Goal: Transaction & Acquisition: Register for event/course

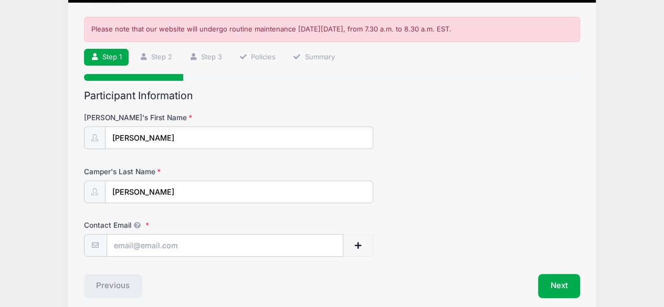
scroll to position [149, 0]
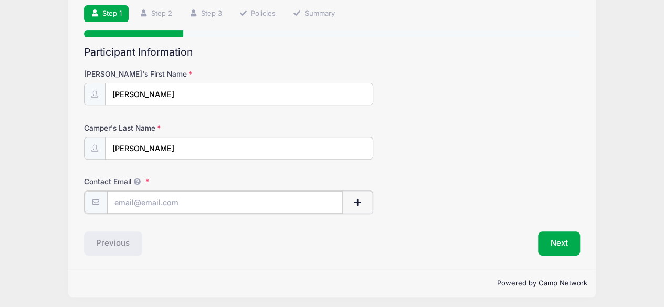
click at [189, 205] on input "Contact Email" at bounding box center [225, 202] width 236 height 23
type input "[EMAIL_ADDRESS][DOMAIN_NAME]"
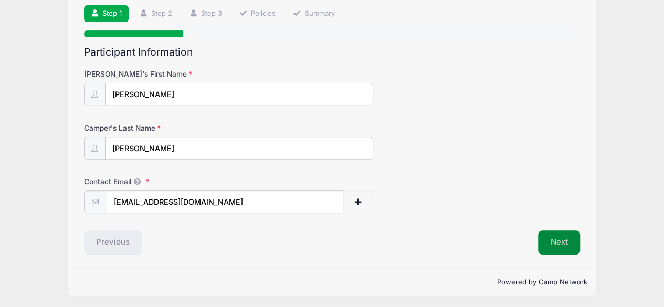
click at [564, 244] on button "Next" at bounding box center [559, 242] width 43 height 24
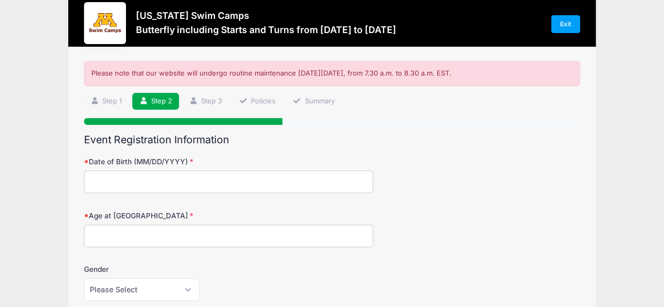
scroll to position [0, 0]
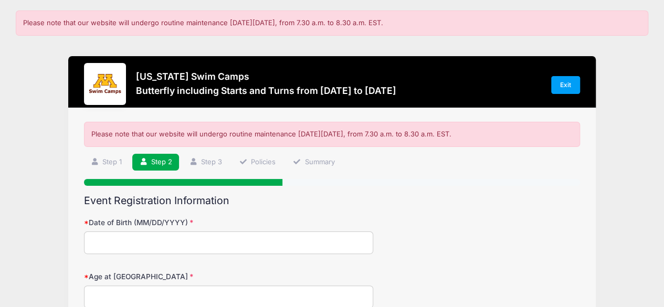
click at [215, 243] on input "Date of Birth (MM/DD/YYYY)" at bounding box center [229, 243] width 290 height 23
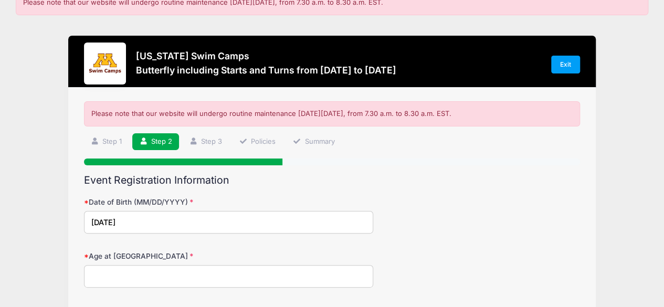
scroll to position [53, 0]
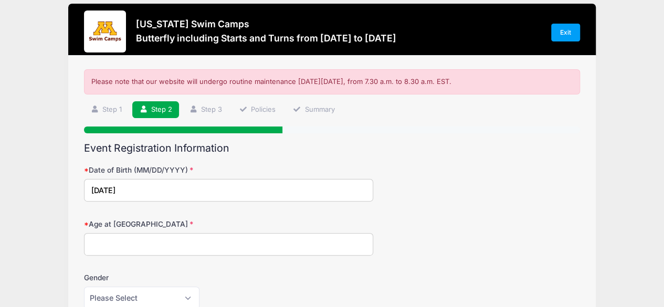
type input "[DATE]"
click at [183, 250] on input "Age at [GEOGRAPHIC_DATA]" at bounding box center [229, 244] width 290 height 23
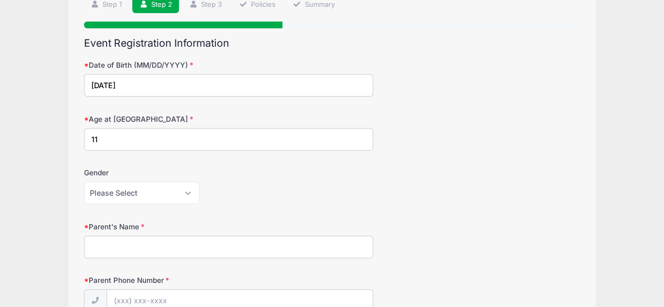
type input "11"
click at [118, 183] on select "Please Select [DEMOGRAPHIC_DATA] [DEMOGRAPHIC_DATA]" at bounding box center [142, 193] width 116 height 23
select select "[DEMOGRAPHIC_DATA]"
click at [84, 182] on select "Please Select [DEMOGRAPHIC_DATA] [DEMOGRAPHIC_DATA]" at bounding box center [142, 193] width 116 height 23
click at [128, 244] on input "Parent's Name" at bounding box center [229, 247] width 290 height 23
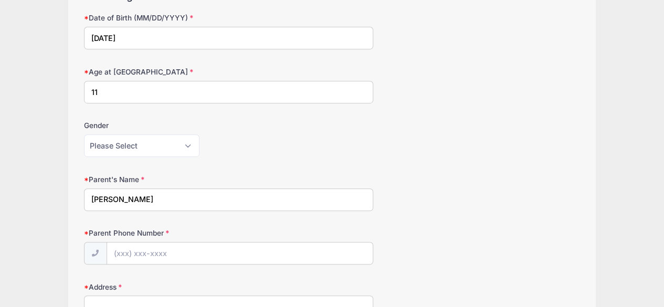
scroll to position [263, 0]
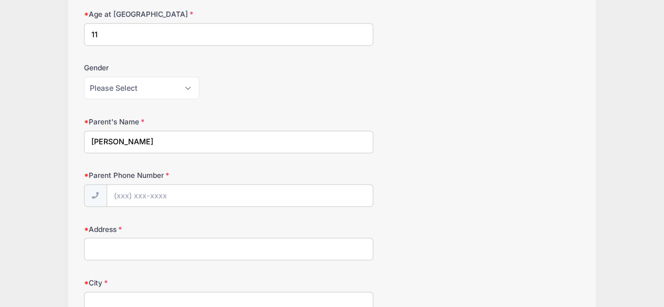
type input "[PERSON_NAME]"
click at [156, 192] on input "Parent Phone Number" at bounding box center [240, 196] width 266 height 23
type input "[PHONE_NUMBER]"
click at [167, 254] on input "Address" at bounding box center [229, 249] width 290 height 23
type input "[STREET_ADDRESS][US_STATE]"
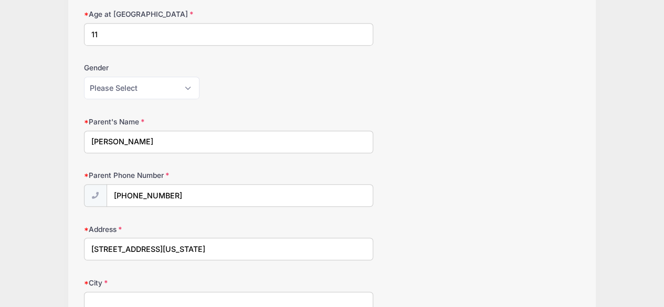
type input "[GEOGRAPHIC_DATA]"
select select "MN"
type input "55384"
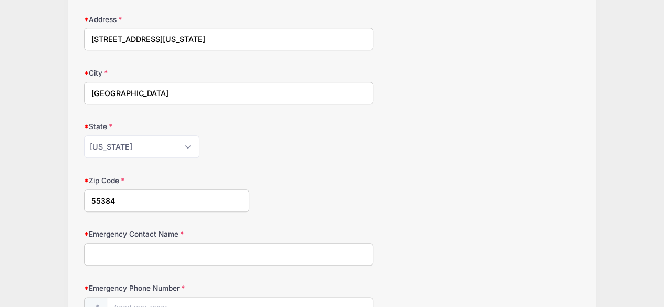
scroll to position [525, 0]
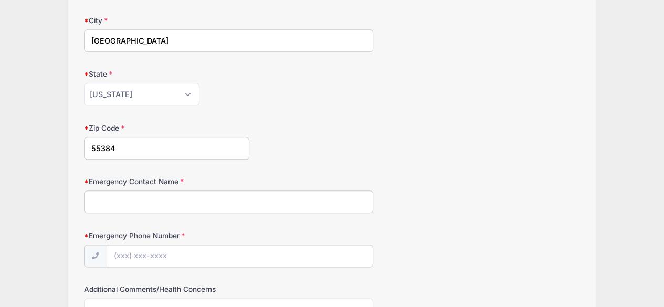
click at [194, 200] on input "Emergency Contact Name" at bounding box center [229, 202] width 290 height 23
type input "[PERSON_NAME]"
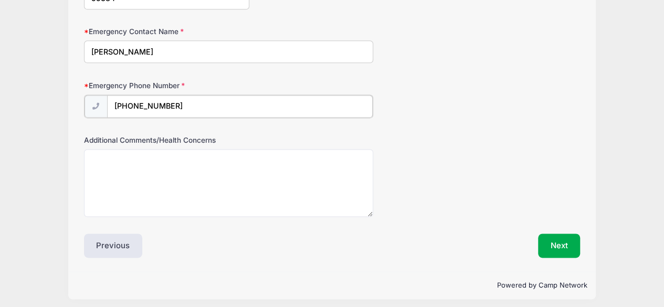
type input "[PHONE_NUMBER]"
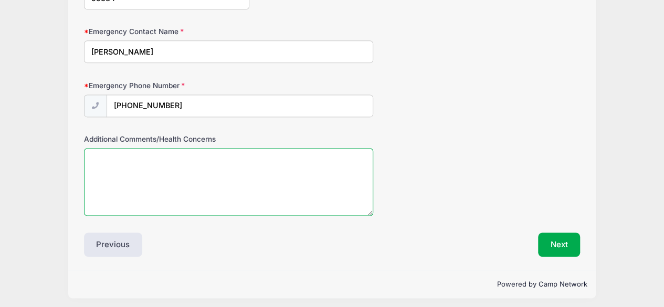
scroll to position [674, 0]
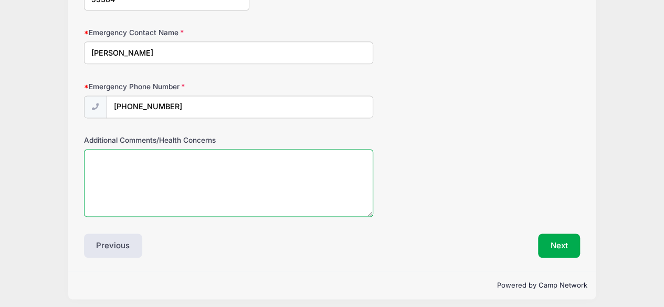
click at [198, 203] on textarea "Additional Comments/Health Concerns" at bounding box center [229, 183] width 290 height 68
type textarea "none"
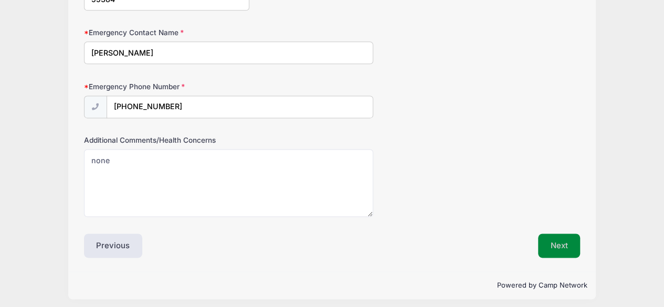
click at [567, 246] on button "Next" at bounding box center [559, 246] width 43 height 24
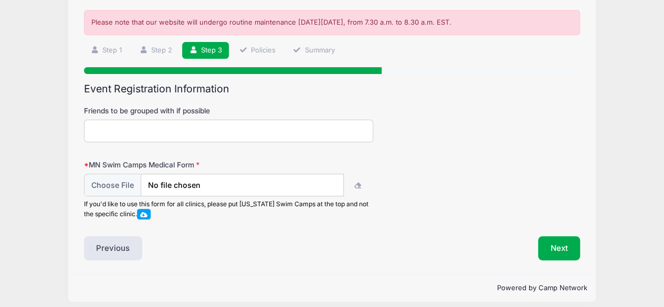
scroll to position [119, 0]
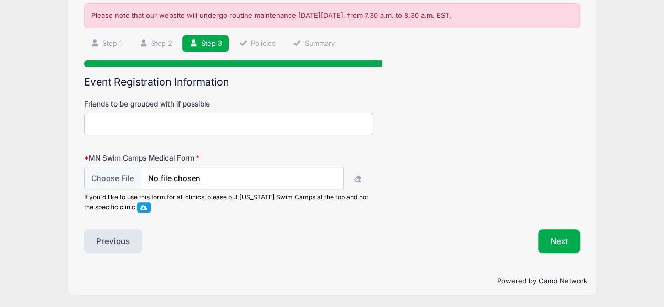
click at [146, 206] on span at bounding box center [143, 208] width 7 height 6
click at [122, 178] on input "file" at bounding box center [214, 178] width 259 height 23
type input "C:\fakepath\MN Swim Camps.pdf"
click at [559, 237] on button "Next" at bounding box center [559, 241] width 43 height 24
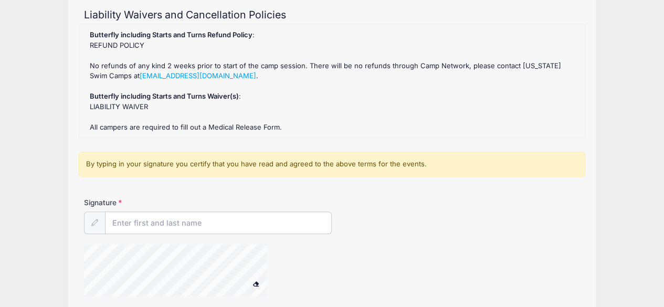
scroll to position [210, 0]
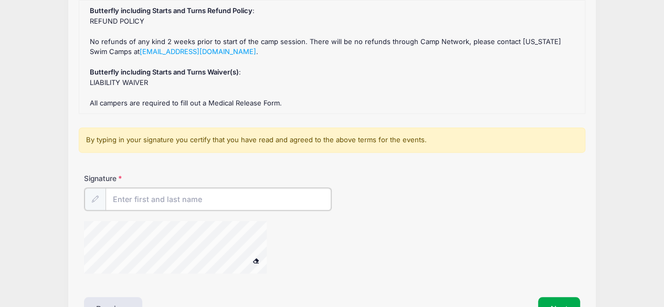
click at [208, 197] on input "Signature" at bounding box center [219, 199] width 226 height 23
type input "[PERSON_NAME]"
click at [257, 258] on span at bounding box center [255, 260] width 7 height 6
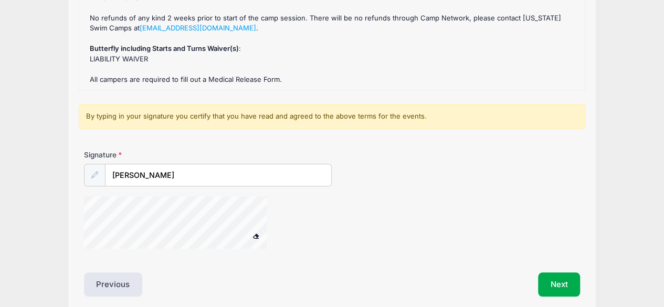
scroll to position [233, 0]
click at [549, 286] on button "Next" at bounding box center [559, 285] width 43 height 24
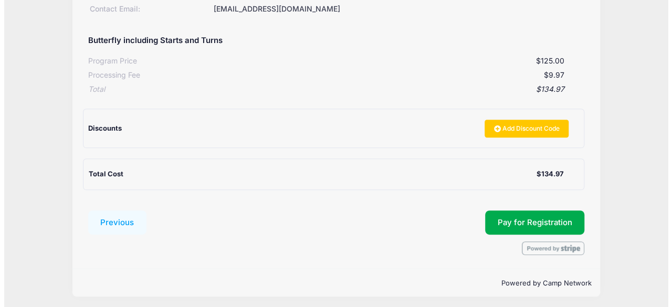
scroll to position [263, 0]
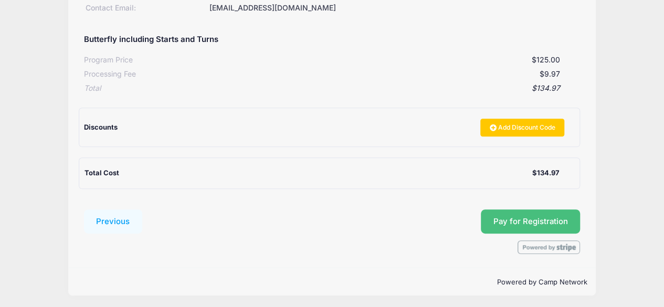
click at [504, 221] on button "Pay for Registration" at bounding box center [531, 221] width 100 height 24
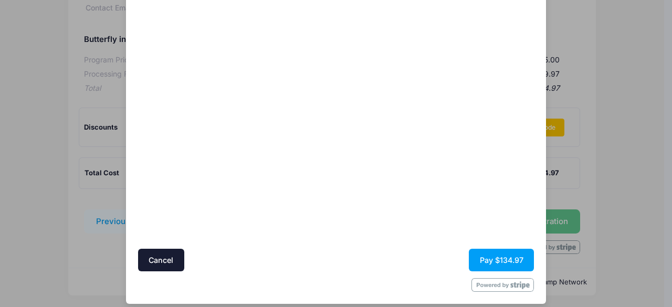
scroll to position [113, 0]
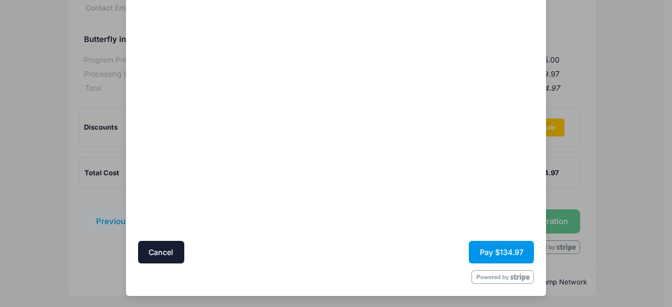
click at [491, 254] on button "Pay $134.97" at bounding box center [501, 252] width 65 height 23
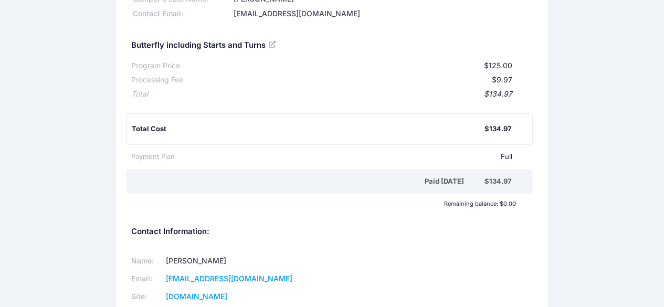
scroll to position [325, 0]
